Goal: Transaction & Acquisition: Purchase product/service

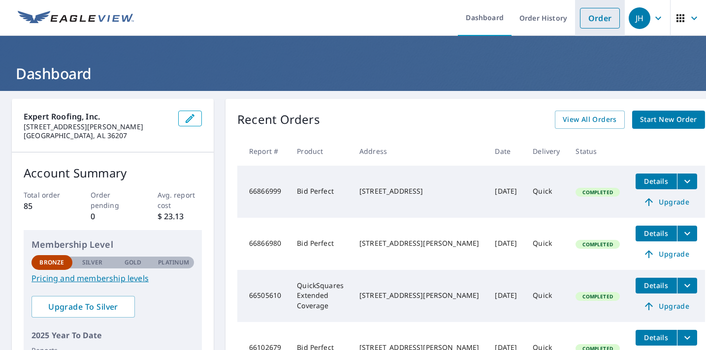
click at [598, 16] on link "Order" at bounding box center [600, 18] width 40 height 21
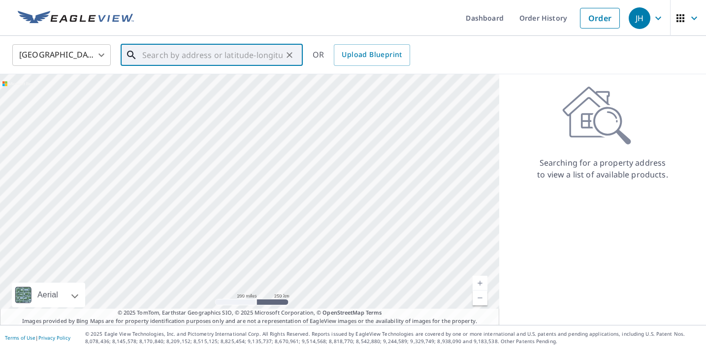
click at [180, 55] on input "text" at bounding box center [212, 55] width 140 height 28
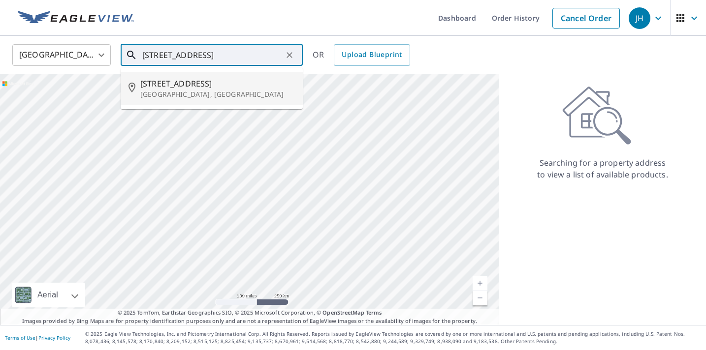
click at [190, 84] on span "[STREET_ADDRESS]" at bounding box center [217, 84] width 155 height 12
type input "[STREET_ADDRESS]"
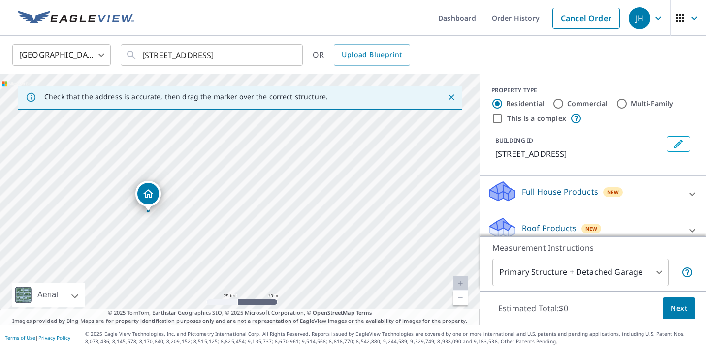
scroll to position [97, 0]
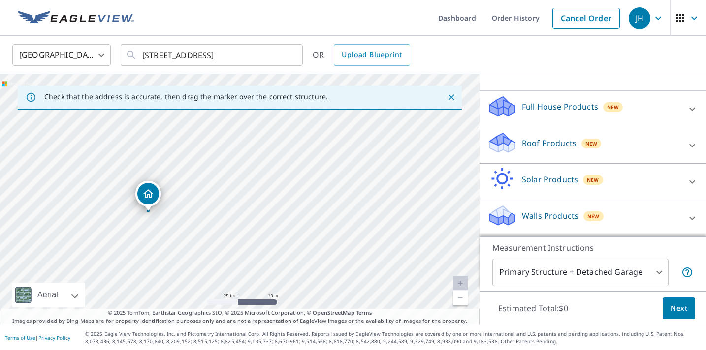
click at [551, 142] on p "Roof Products" at bounding box center [549, 143] width 55 height 12
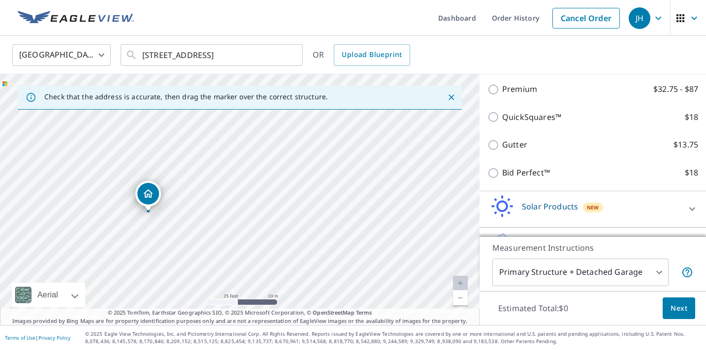
scroll to position [170, 0]
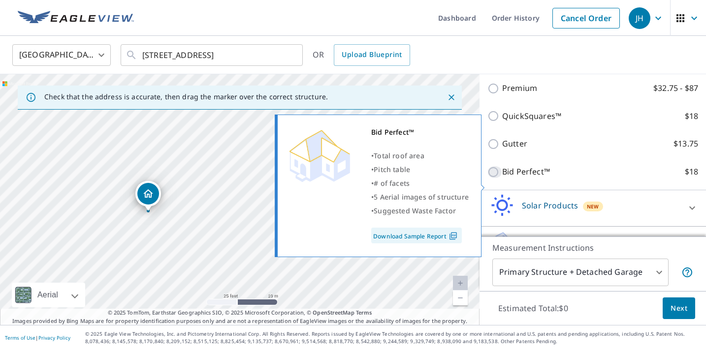
click at [493, 178] on input "Bid Perfect™ $18" at bounding box center [494, 172] width 15 height 12
checkbox input "true"
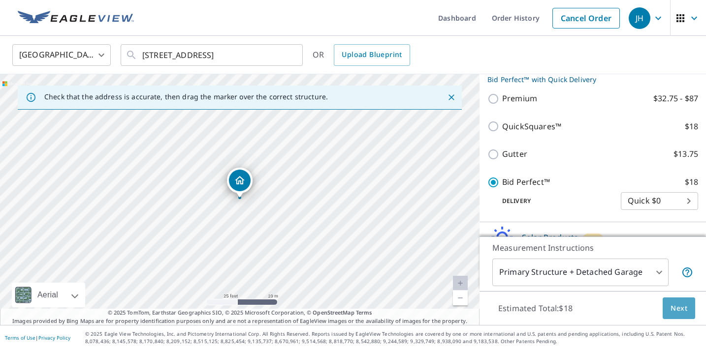
click at [680, 309] on span "Next" at bounding box center [678, 309] width 17 height 12
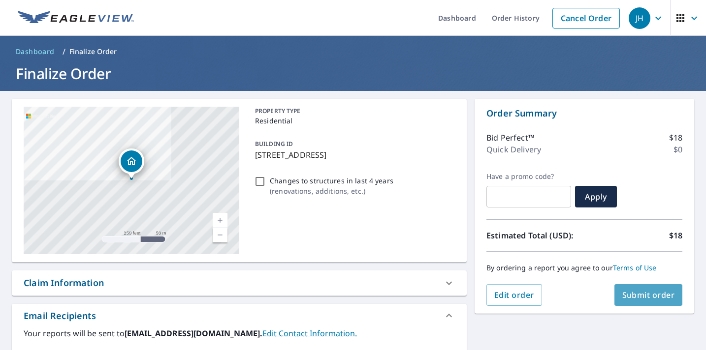
click at [654, 292] on span "Submit order" at bounding box center [648, 295] width 53 height 11
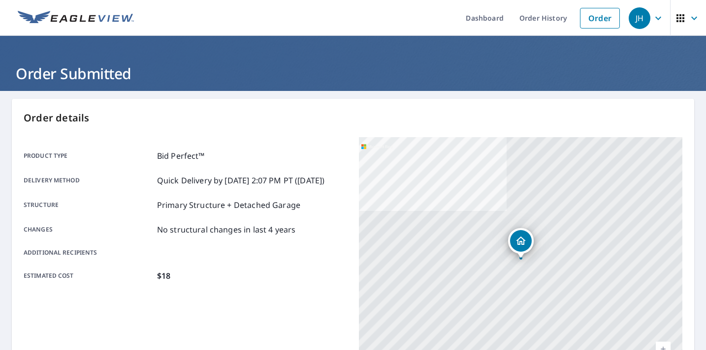
click at [654, 292] on div "[STREET_ADDRESS]" at bounding box center [520, 260] width 323 height 246
